Goal: Task Accomplishment & Management: Manage account settings

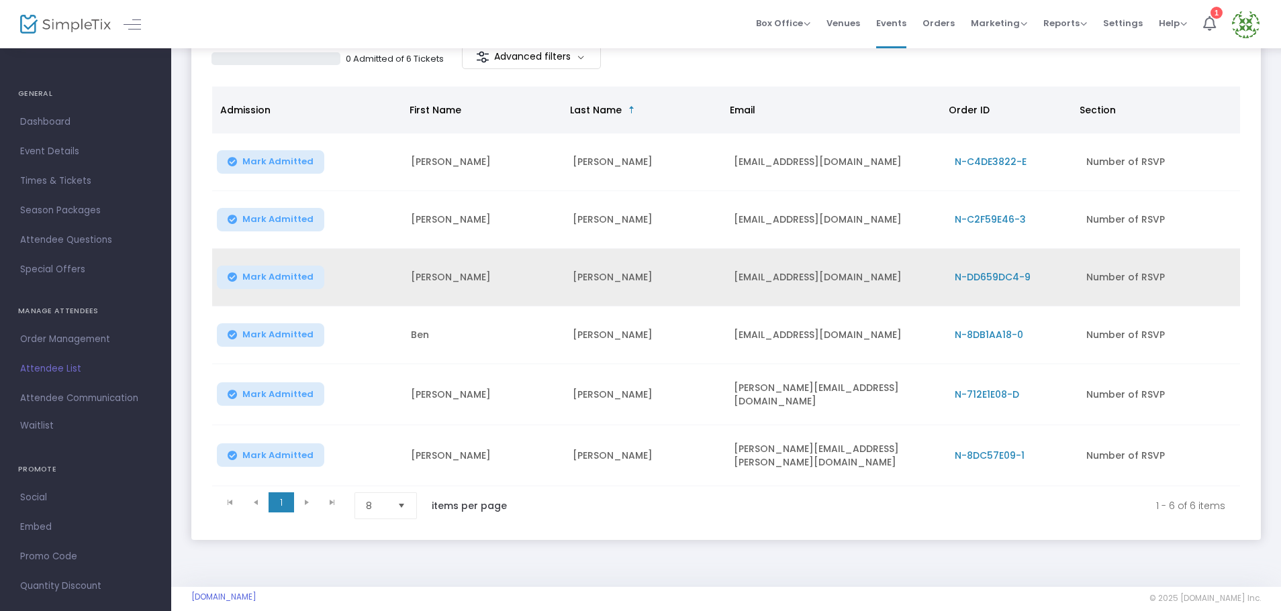
scroll to position [146, 0]
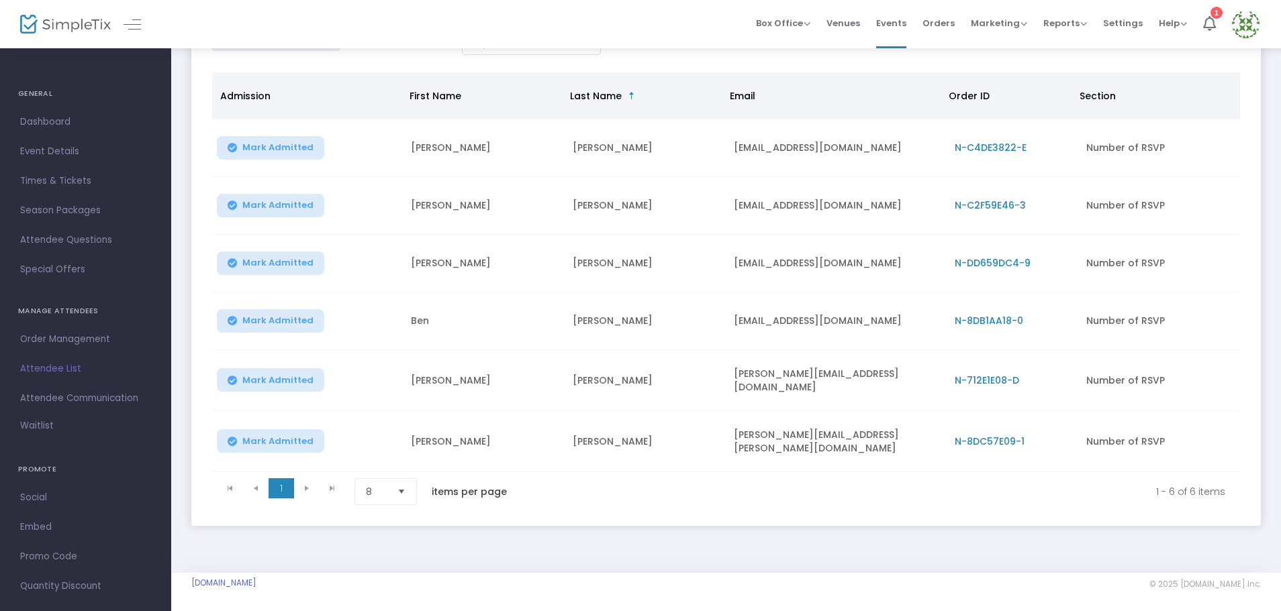
click at [407, 486] on span "Select" at bounding box center [402, 492] width 22 height 22
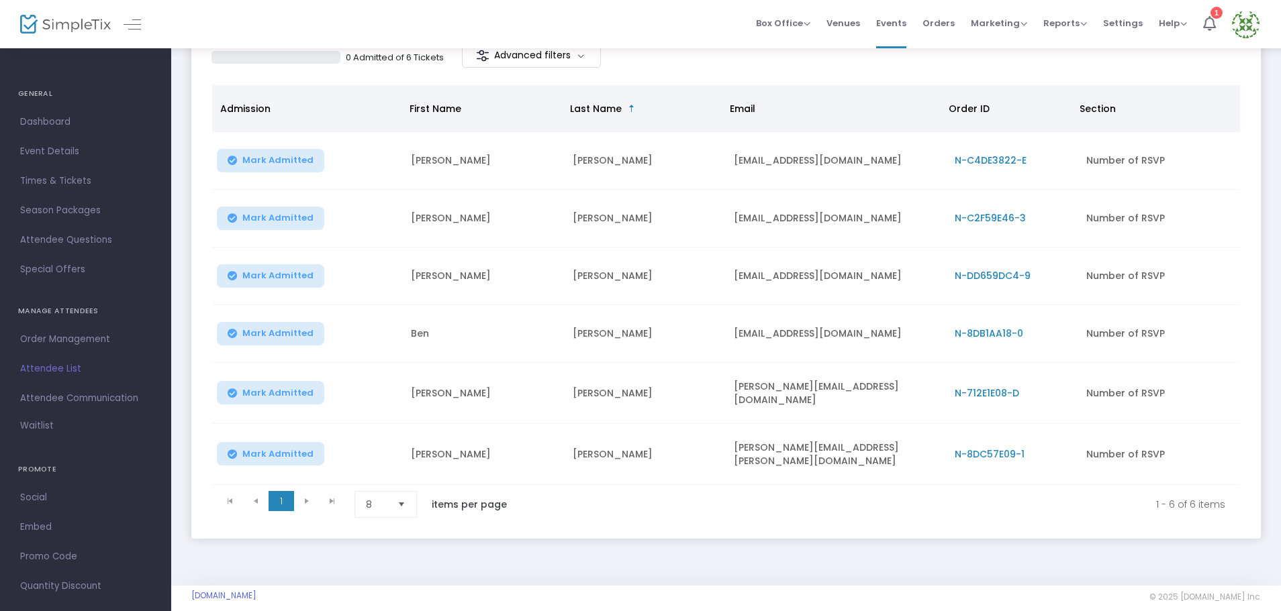
scroll to position [134, 0]
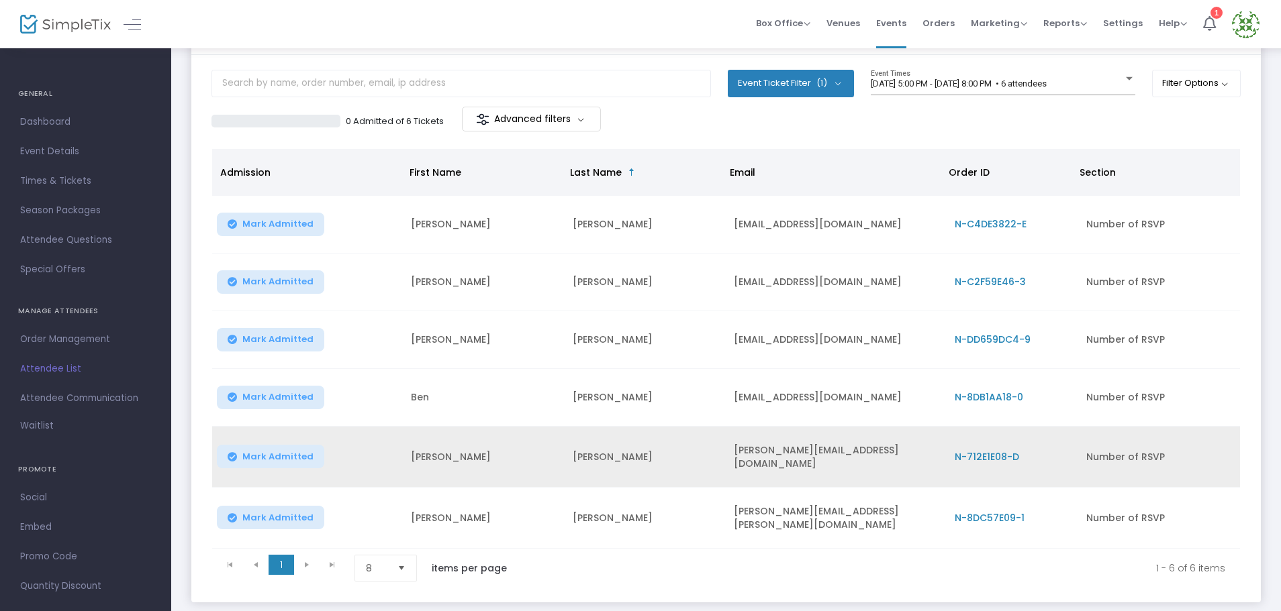
scroll to position [146, 0]
